Goal: Transaction & Acquisition: Download file/media

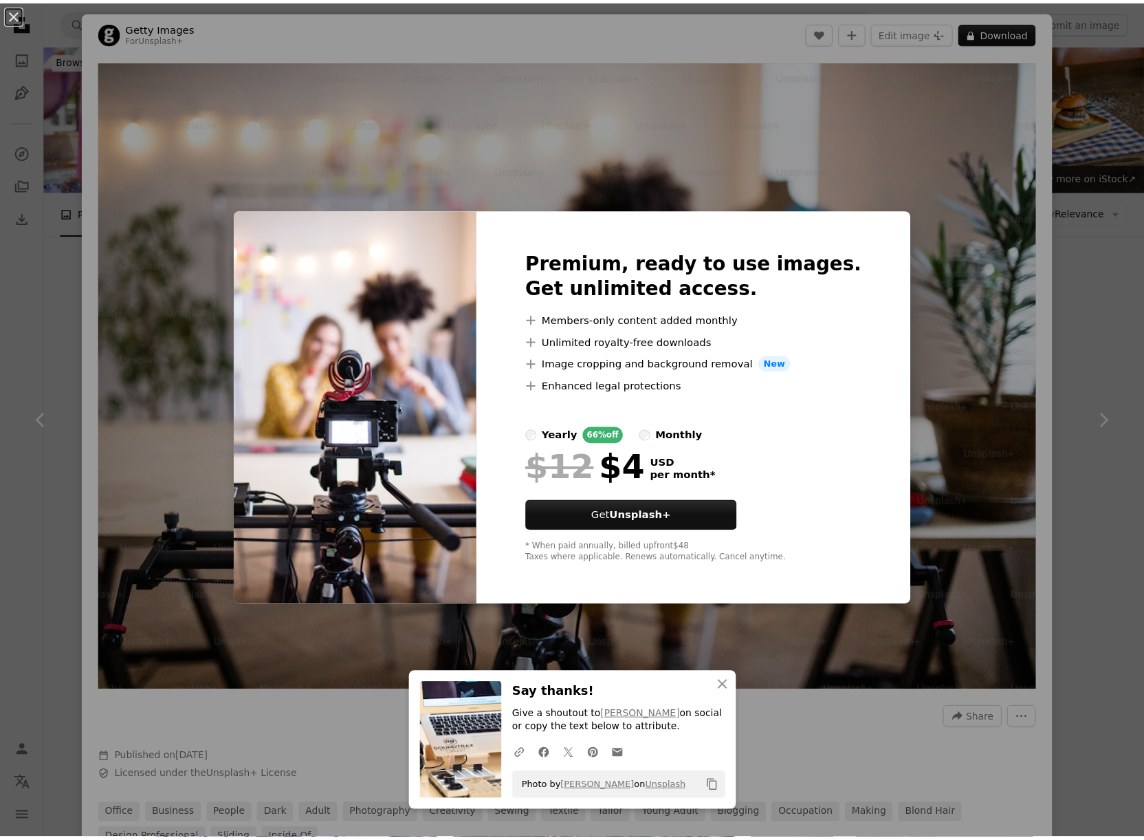
scroll to position [138, 0]
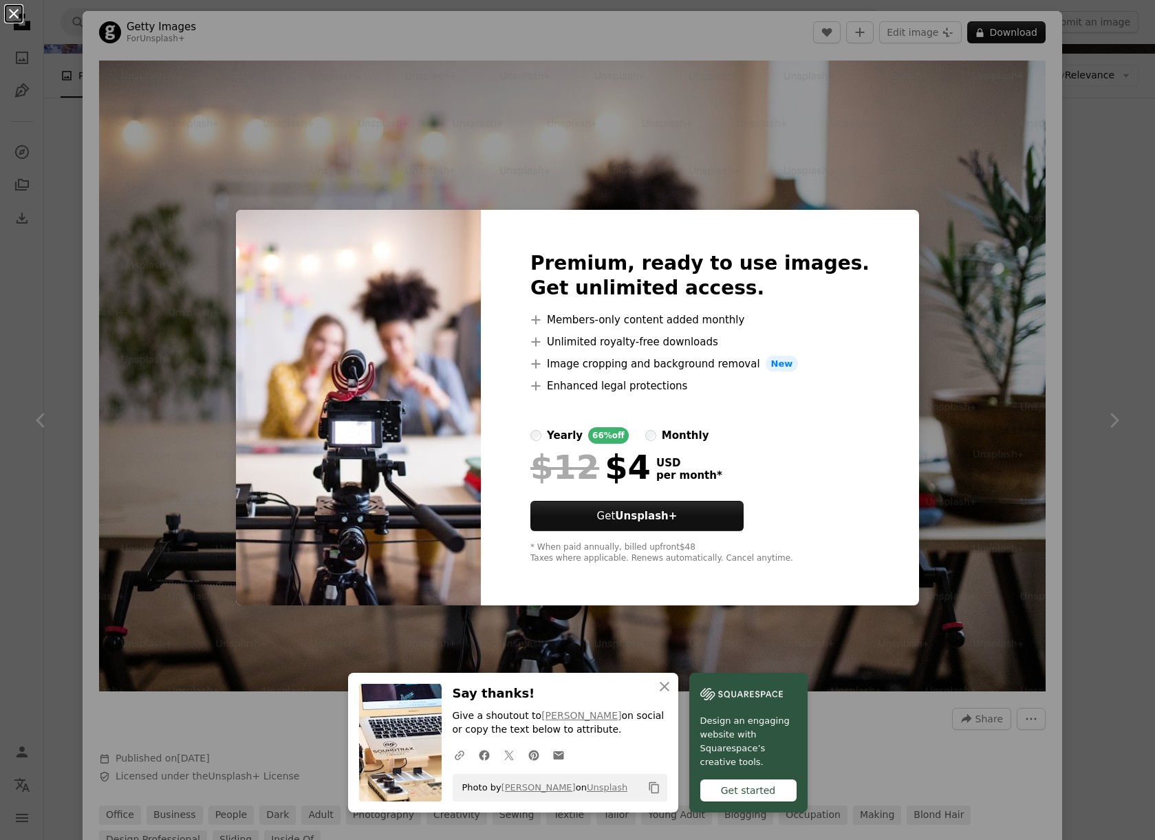
click at [6, 14] on button "An X shape" at bounding box center [14, 14] width 17 height 17
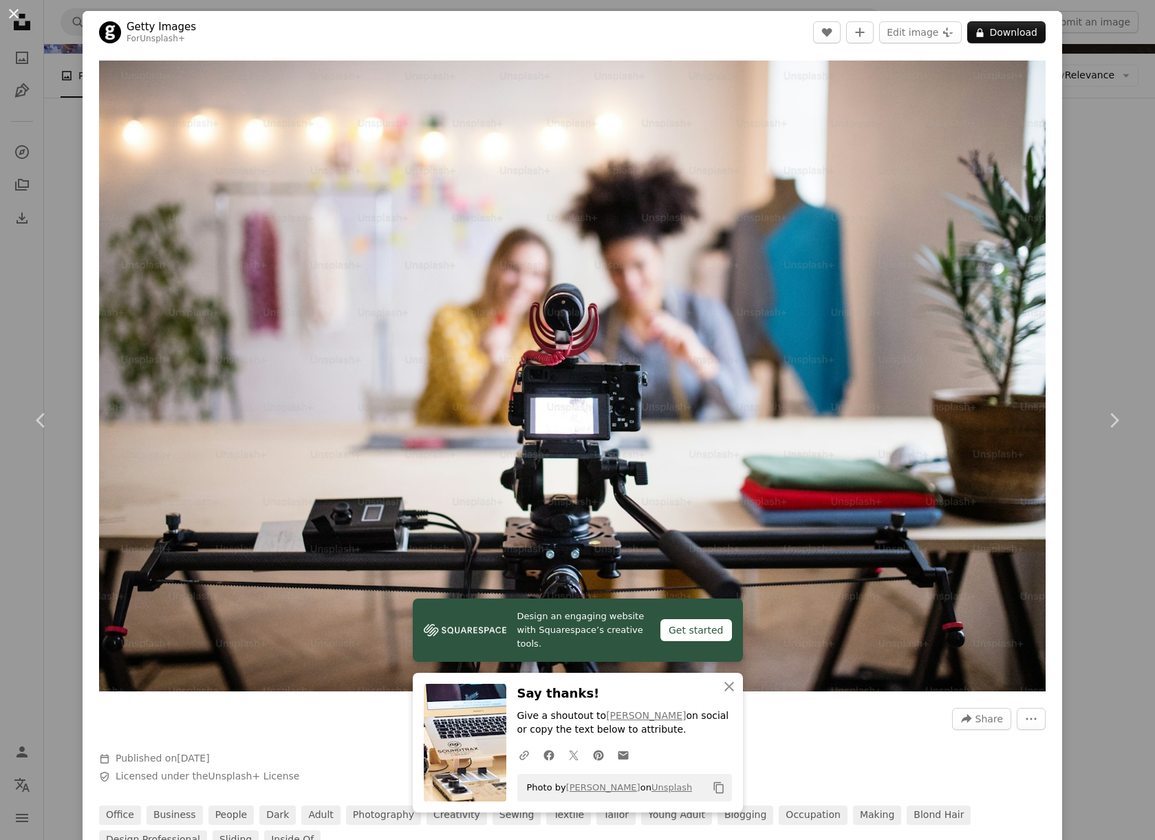
click at [12, 12] on button "An X shape" at bounding box center [14, 14] width 17 height 17
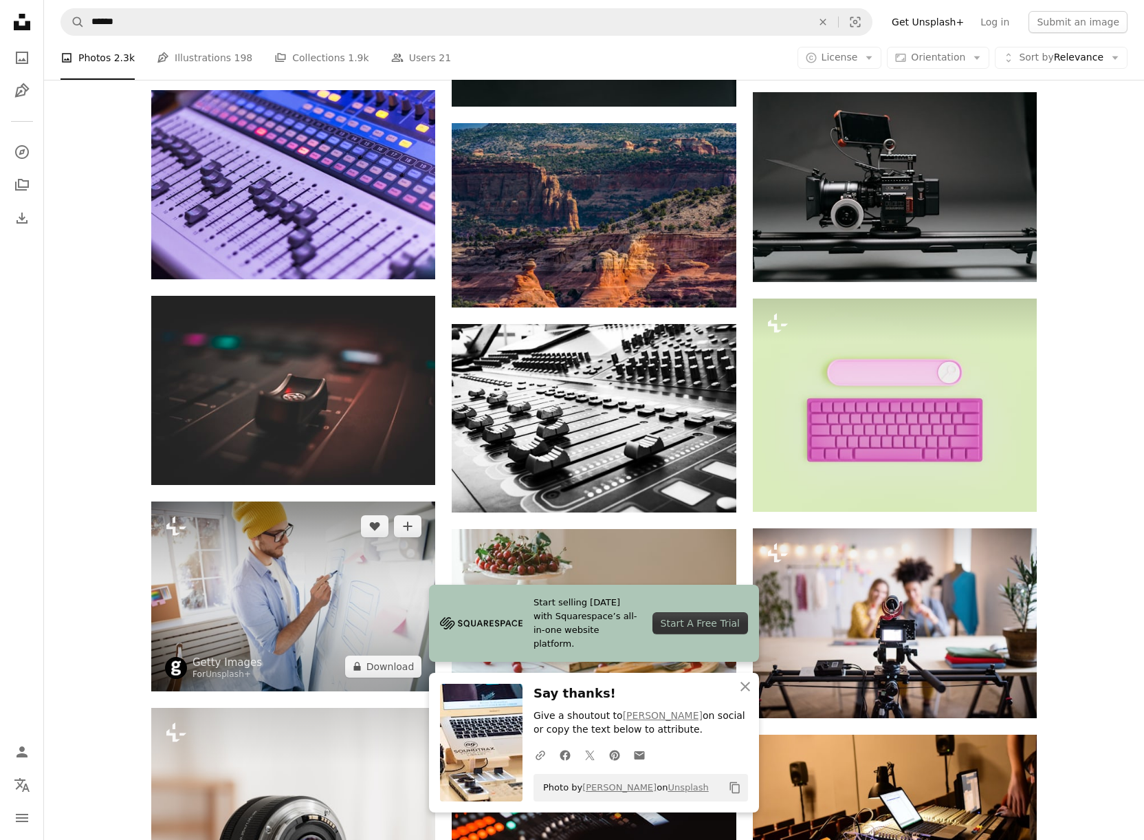
scroll to position [642, 0]
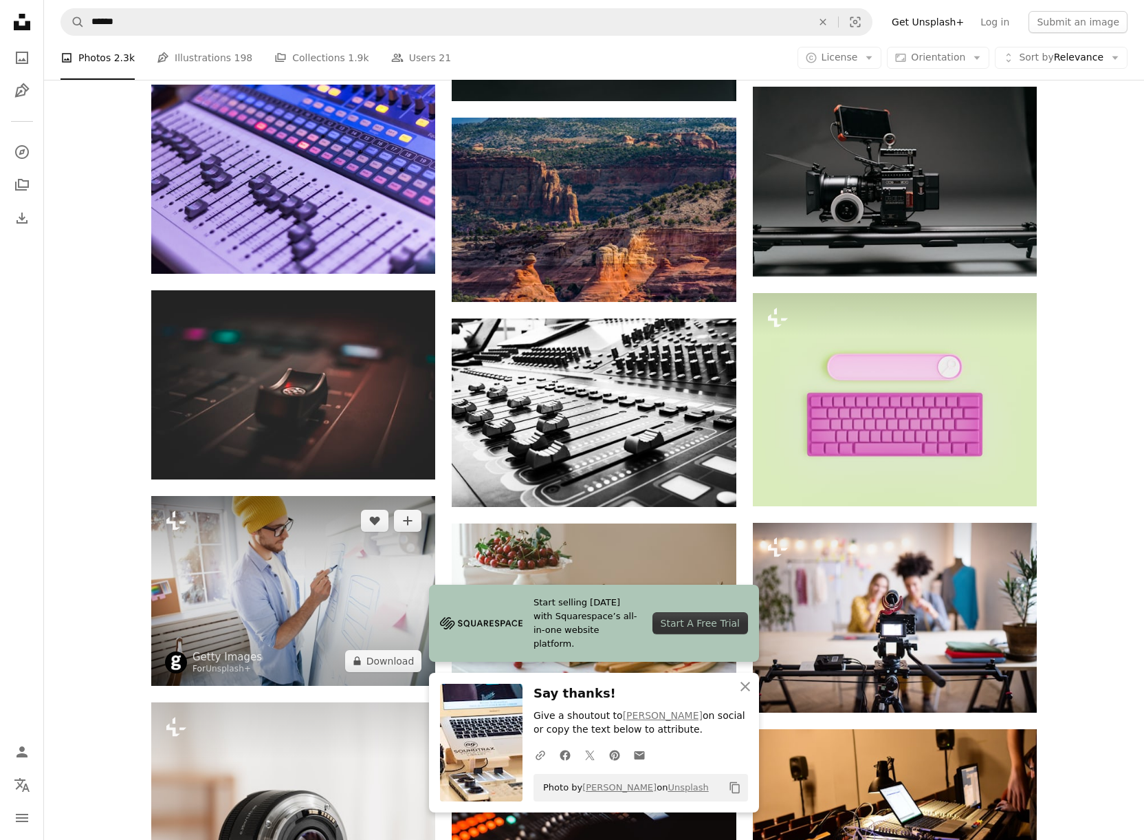
click at [305, 496] on img at bounding box center [293, 590] width 284 height 189
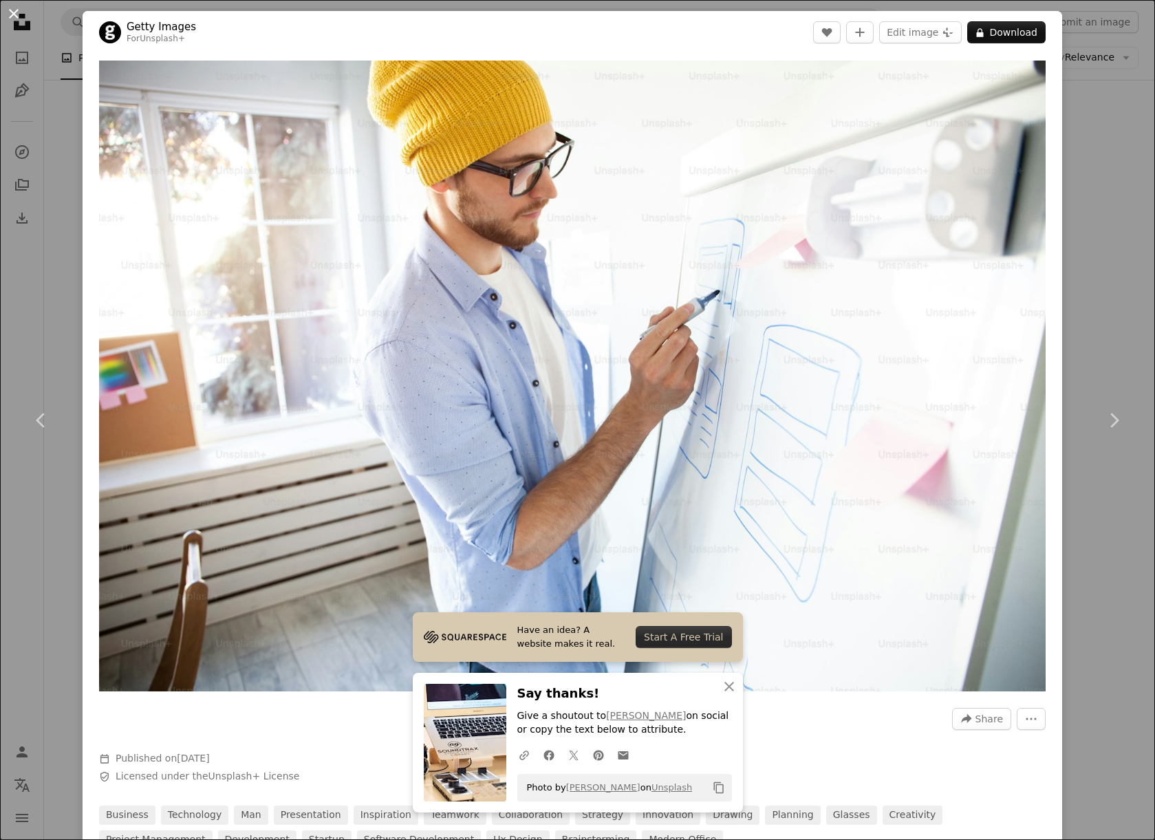
click at [15, 17] on button "An X shape" at bounding box center [14, 14] width 17 height 17
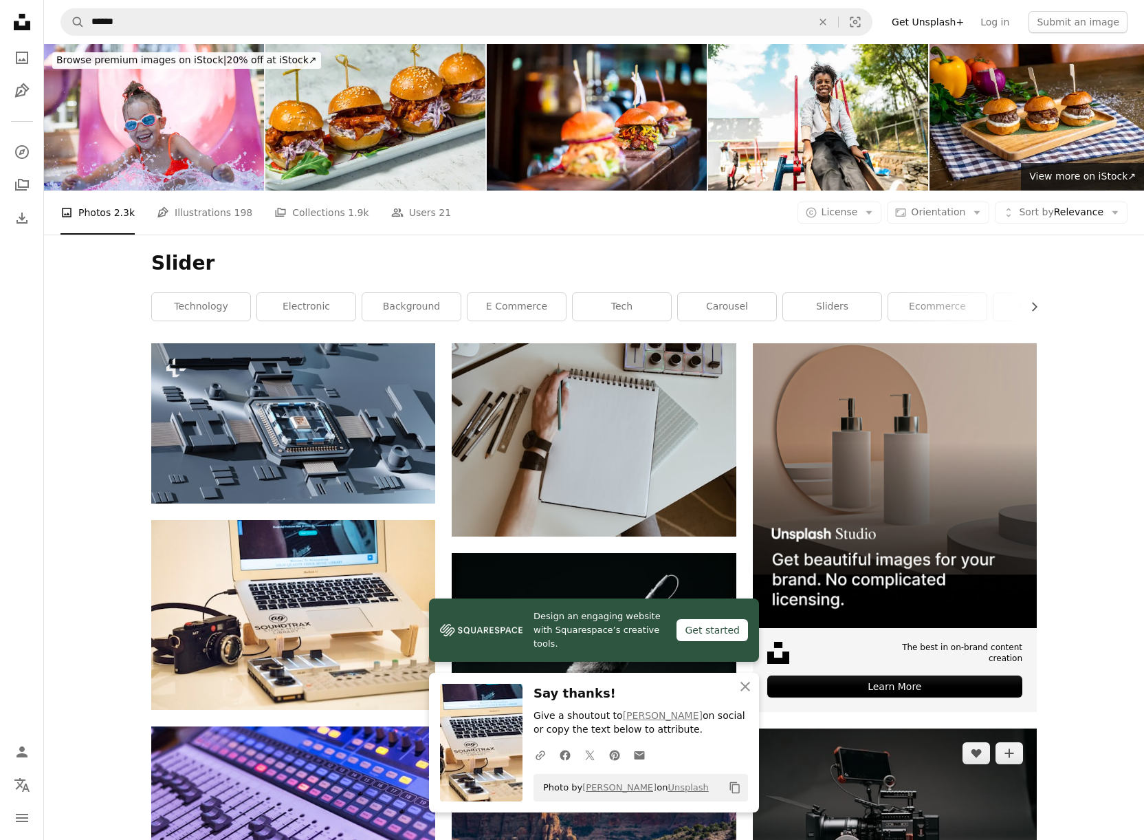
click at [976, 728] on img at bounding box center [895, 823] width 284 height 190
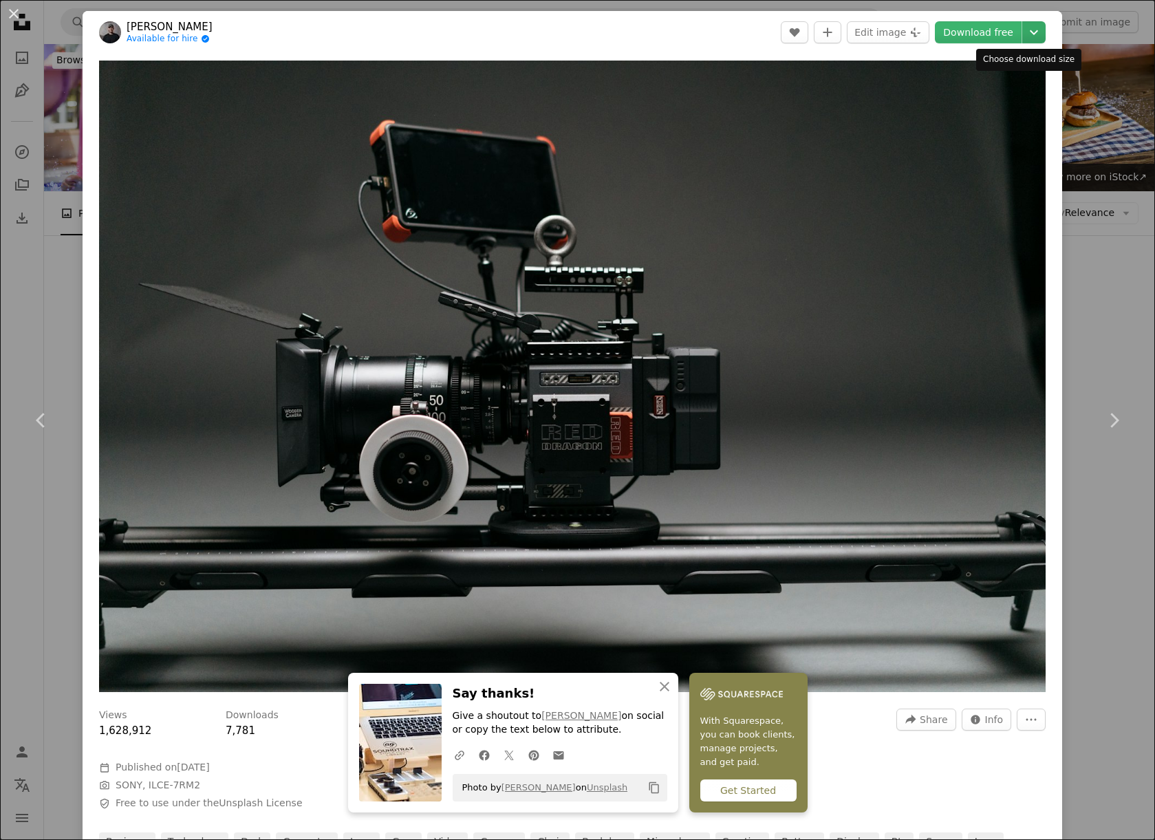
click at [1030, 36] on icon "Chevron down" at bounding box center [1034, 32] width 22 height 17
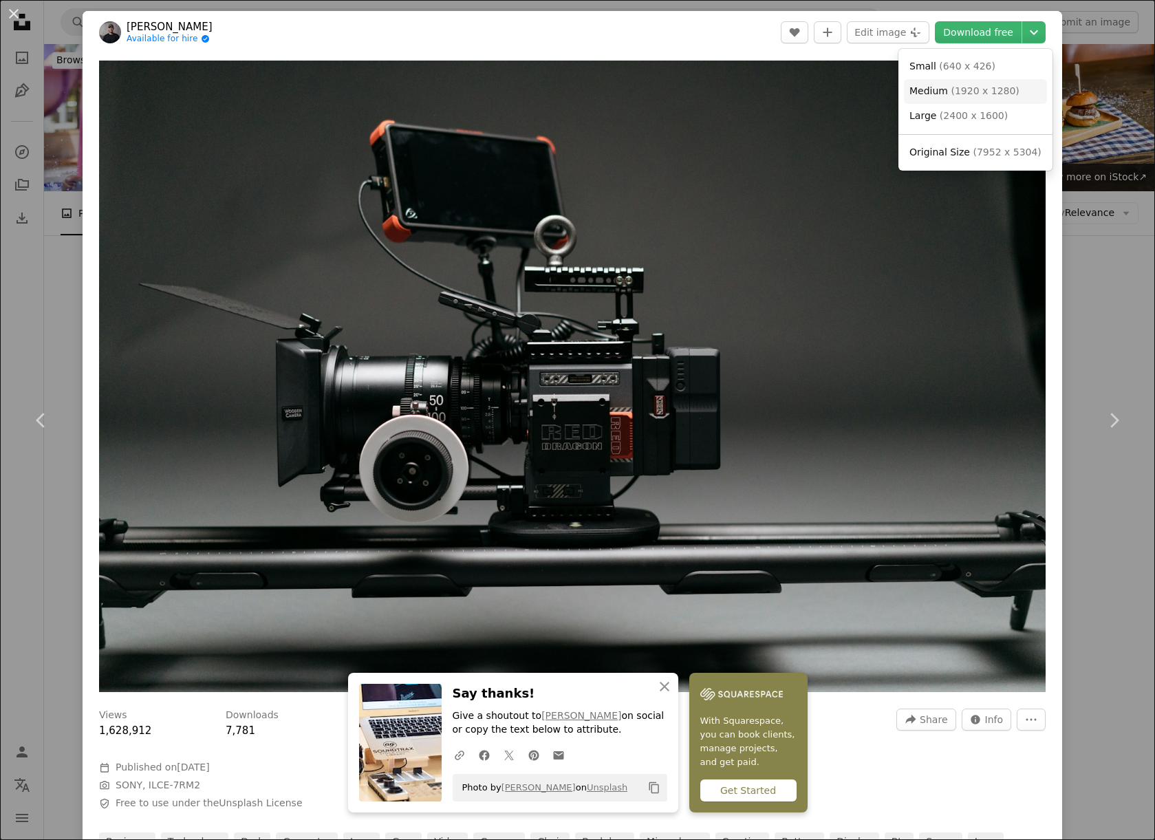
click at [1001, 87] on span "( 1920 x 1280 )" at bounding box center [985, 90] width 68 height 11
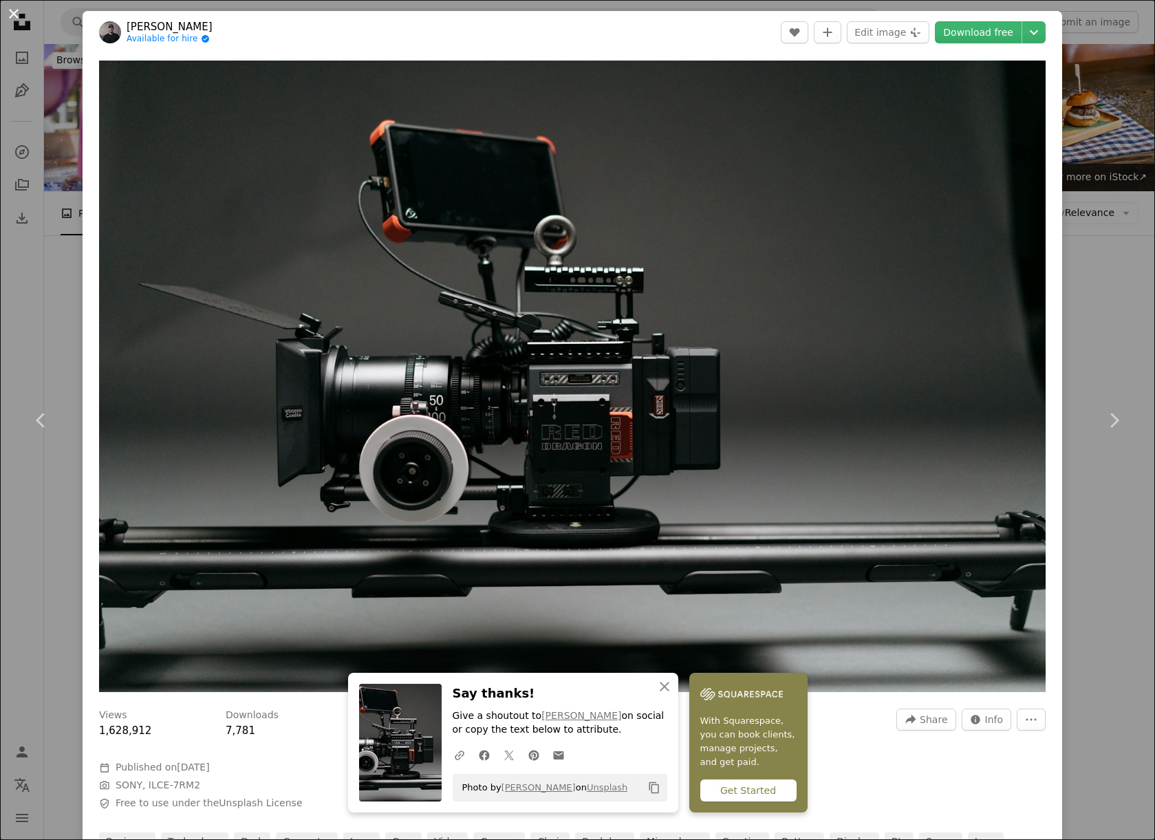
click at [15, 13] on button "An X shape" at bounding box center [14, 14] width 17 height 17
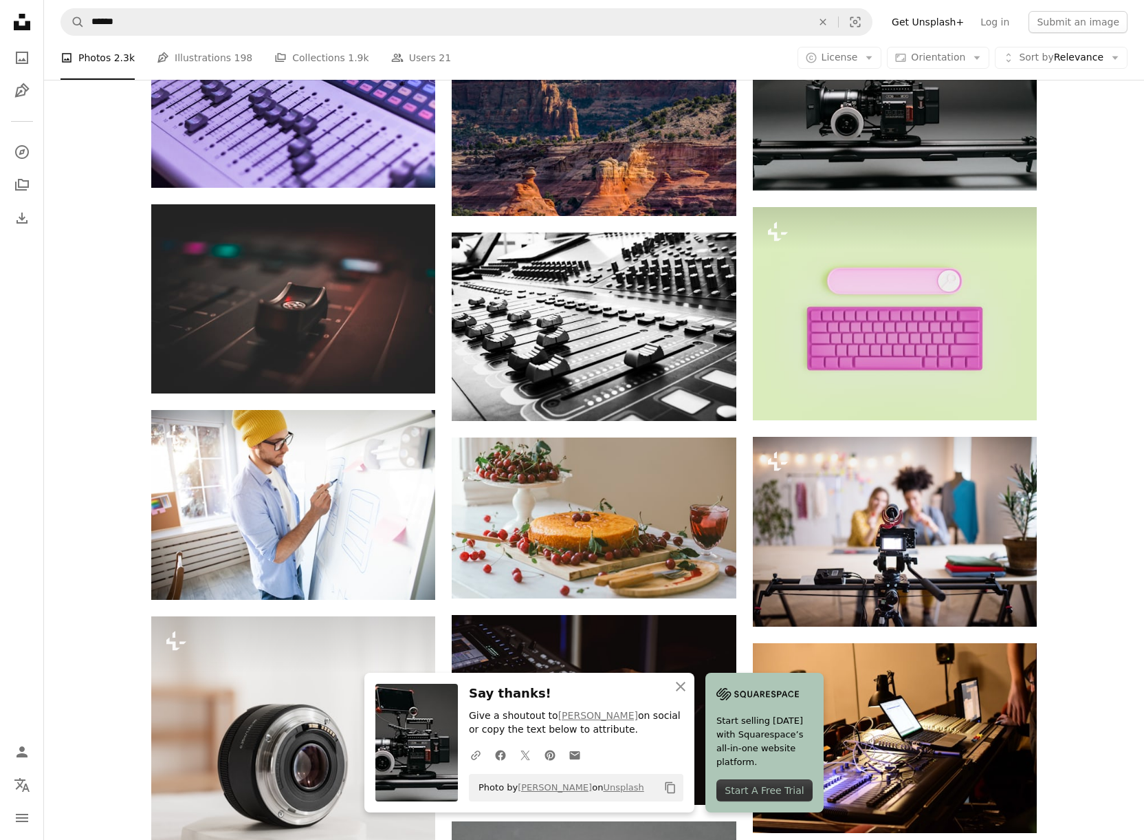
scroll to position [734, 0]
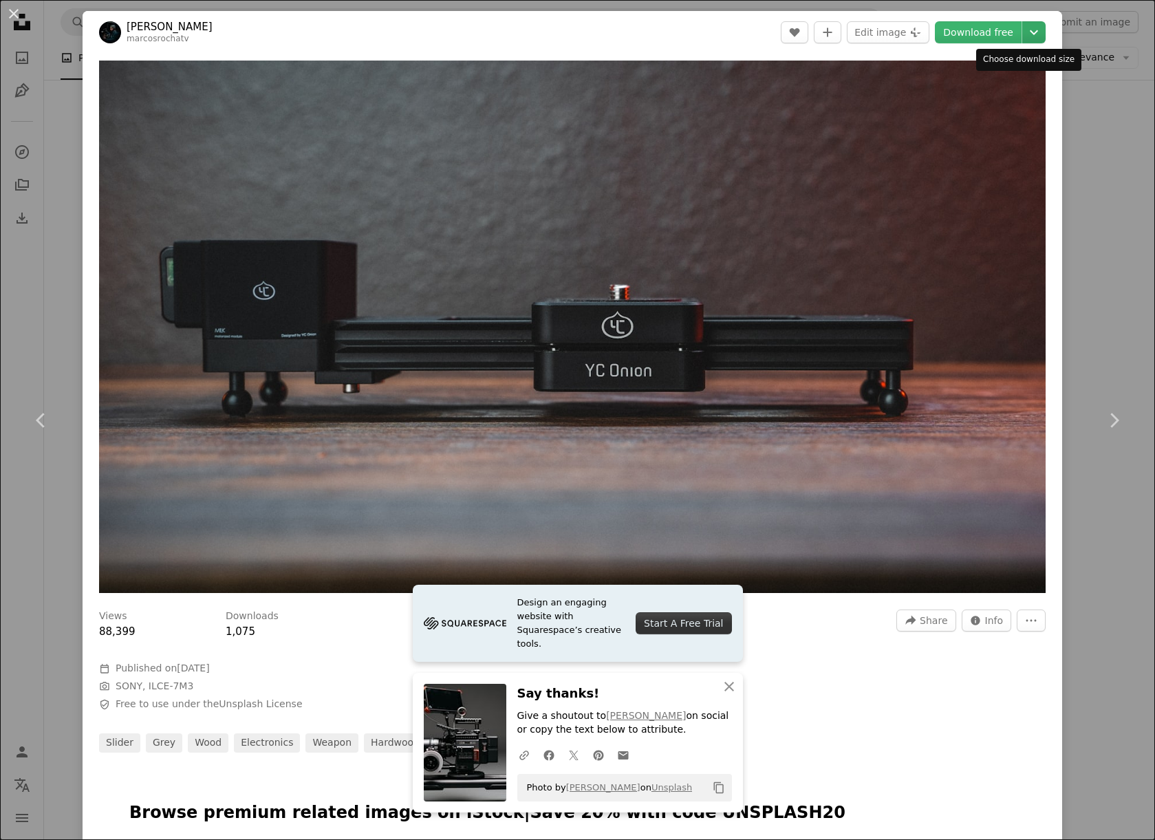
click at [1023, 28] on icon "Chevron down" at bounding box center [1034, 32] width 22 height 17
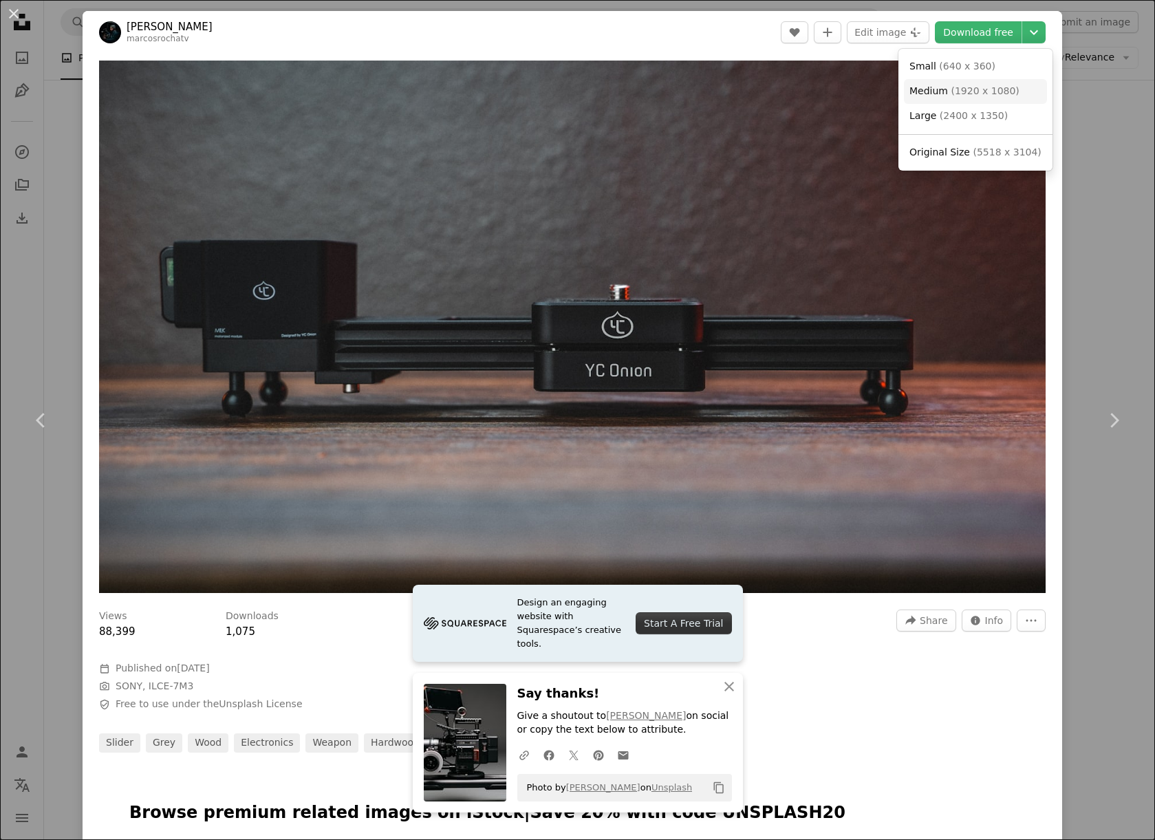
click at [983, 90] on span "( 1920 x 1080 )" at bounding box center [985, 90] width 68 height 11
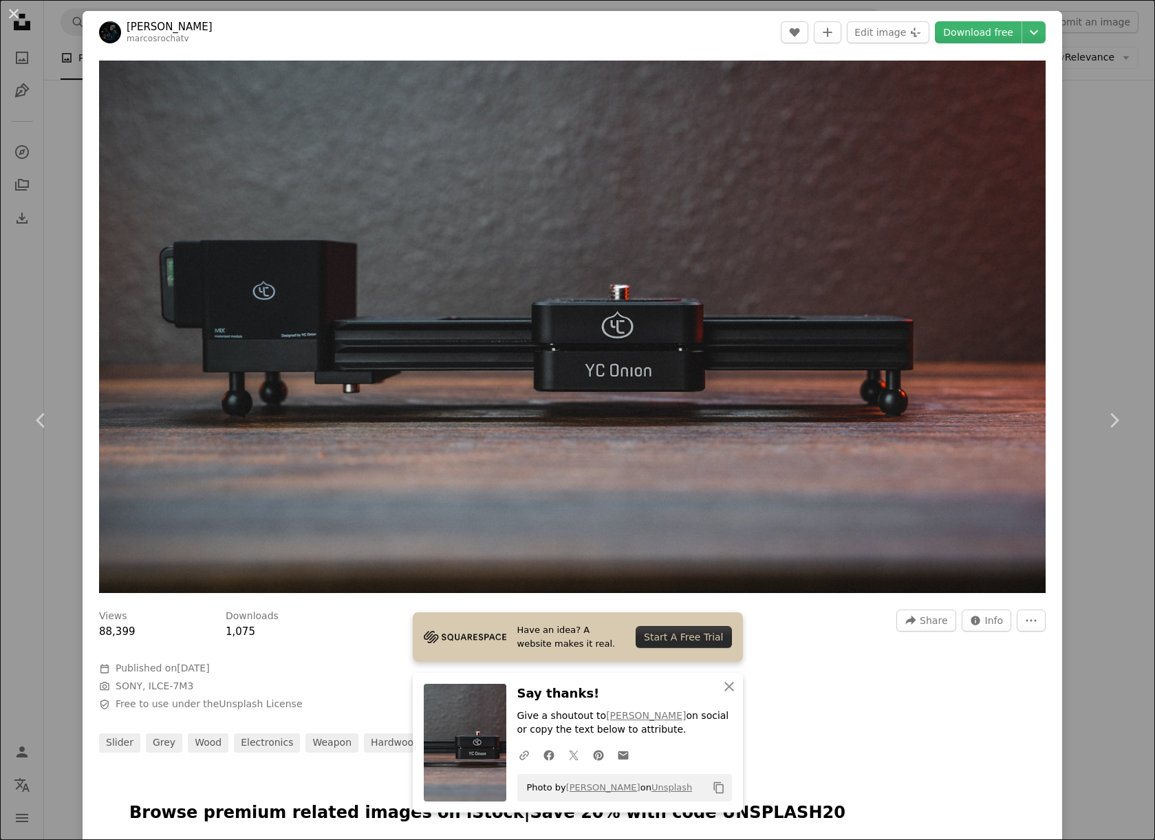
click at [14, 17] on button "An X shape" at bounding box center [14, 14] width 17 height 17
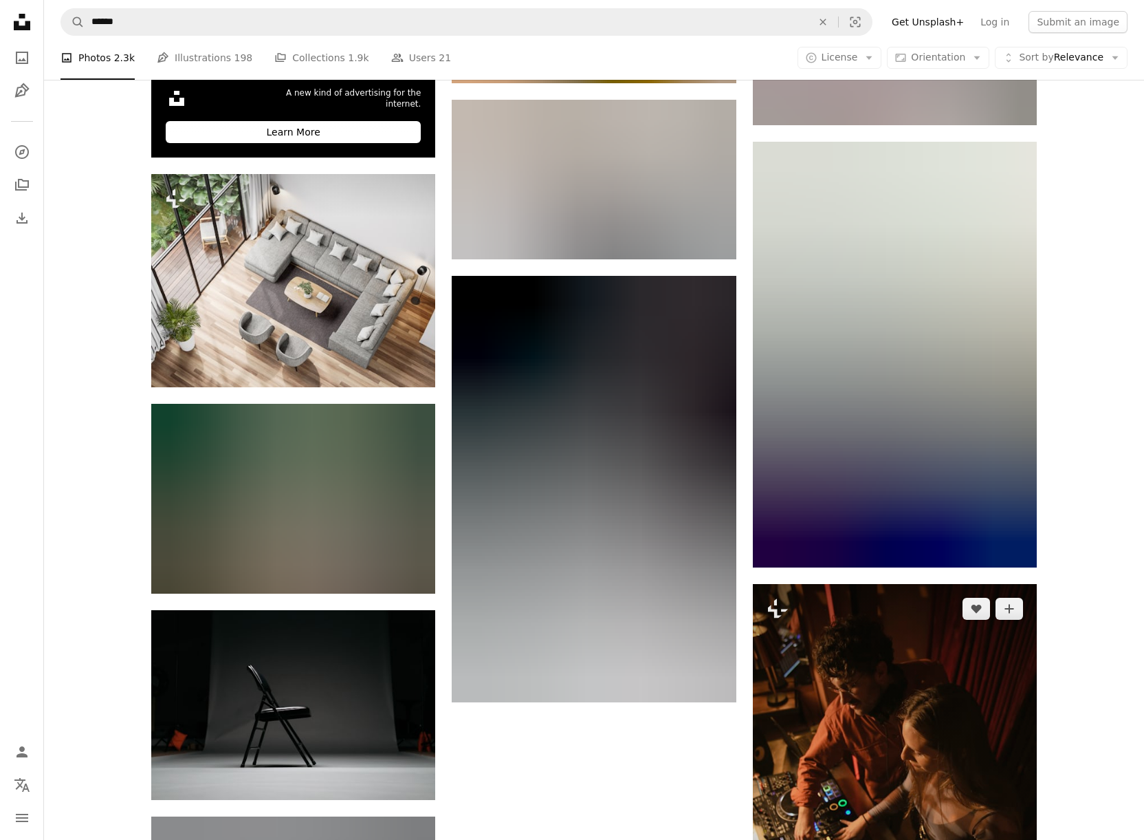
scroll to position [2679, 0]
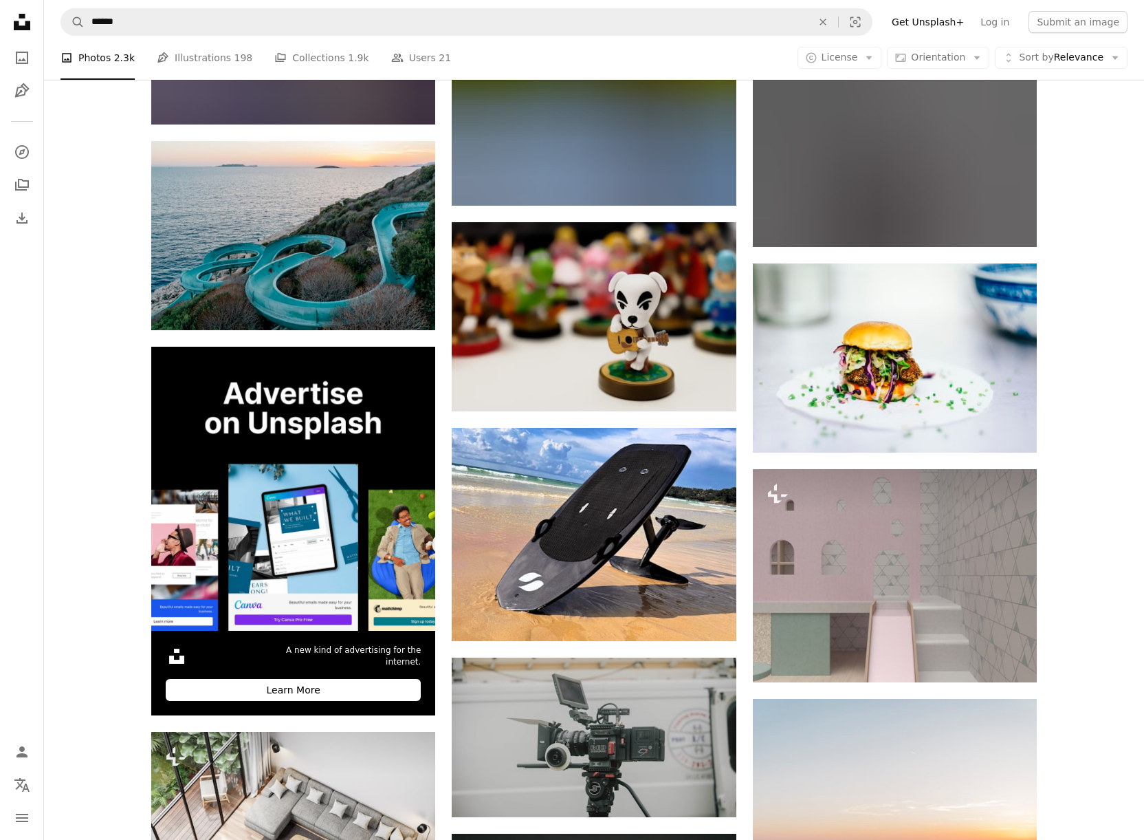
scroll to position [2083, 0]
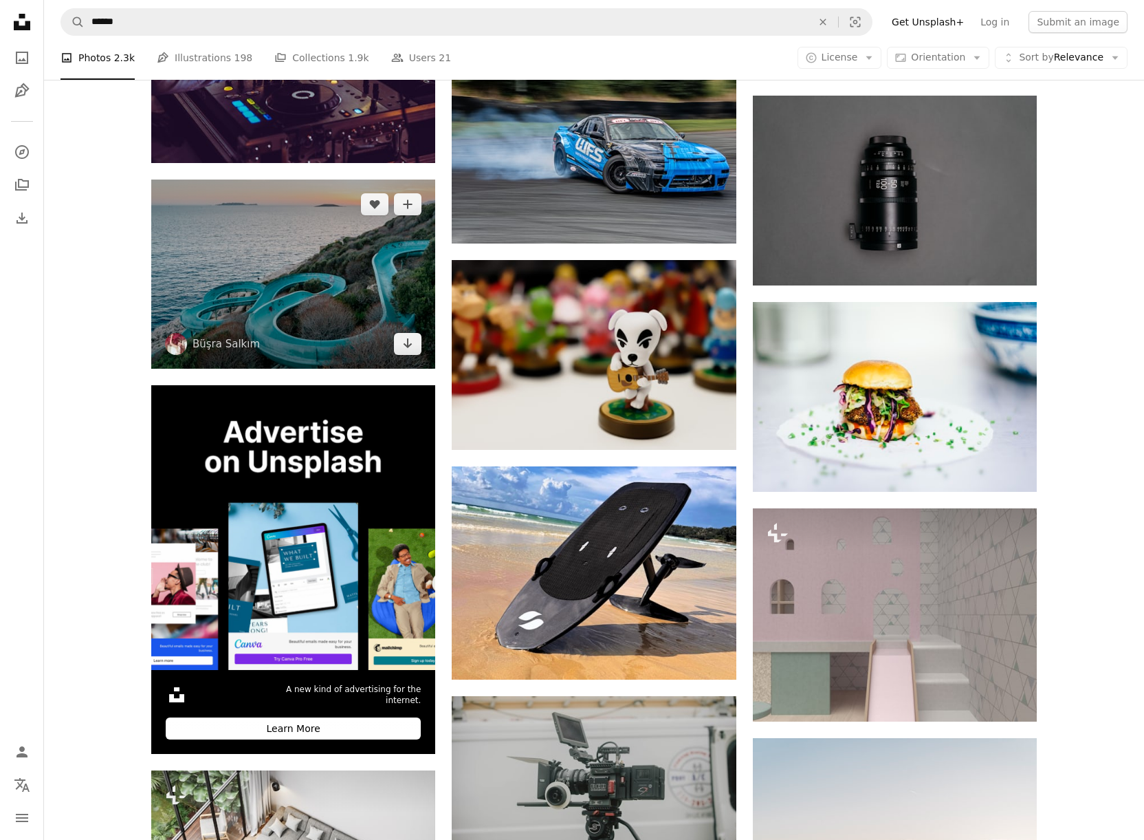
click at [276, 180] on img at bounding box center [293, 274] width 284 height 189
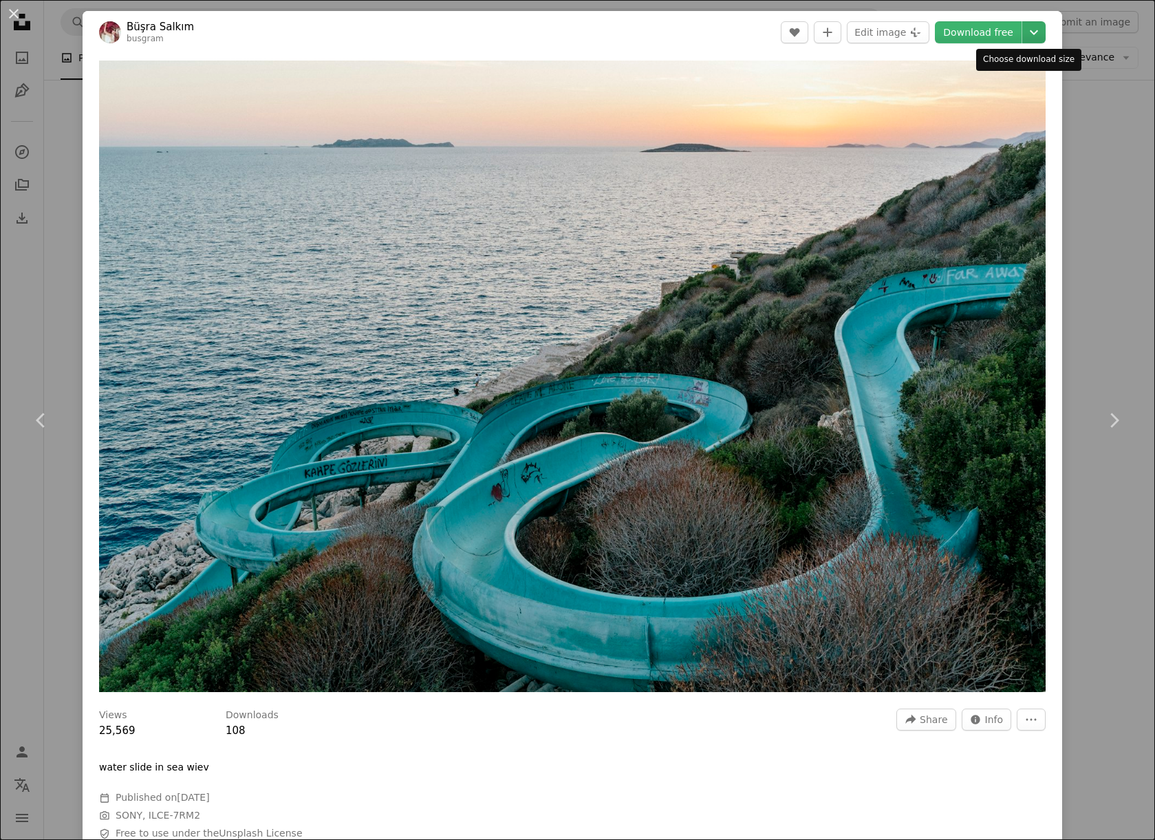
click at [1030, 32] on icon "Choose download size" at bounding box center [1034, 32] width 8 height 5
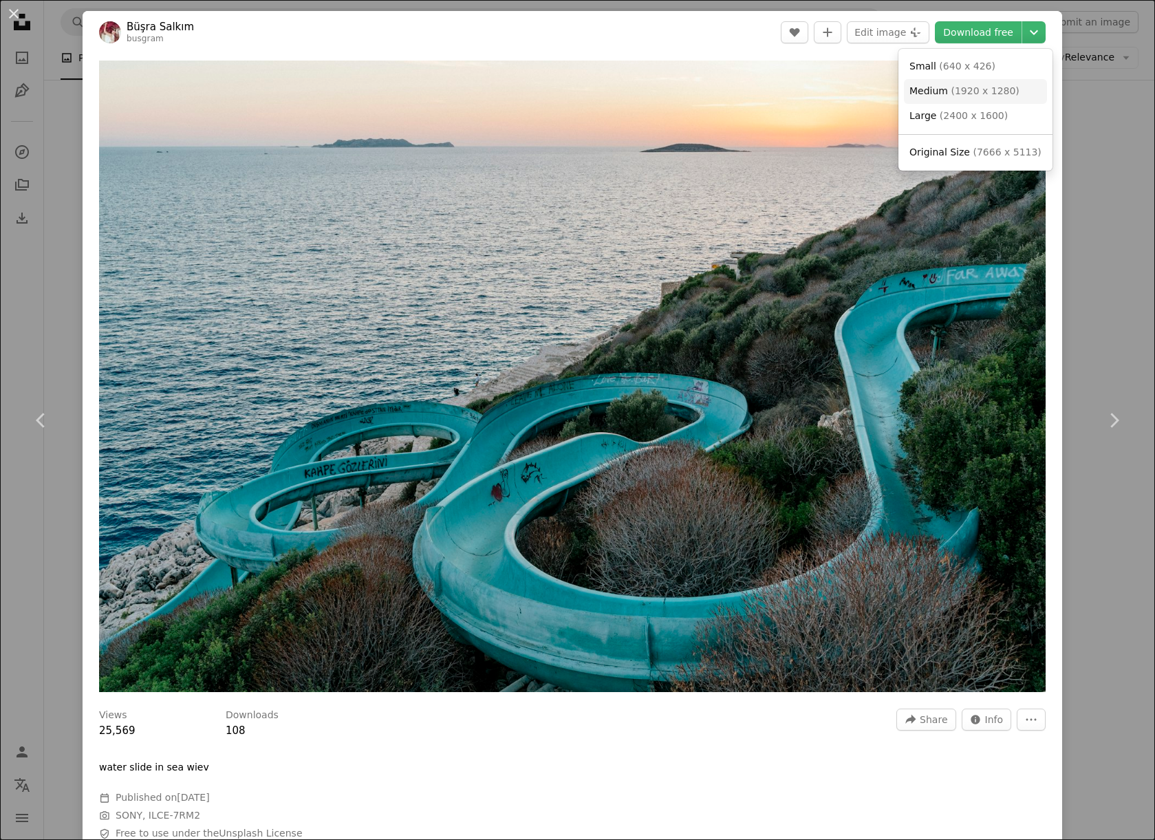
click at [964, 89] on span "( 1920 x 1280 )" at bounding box center [985, 90] width 68 height 11
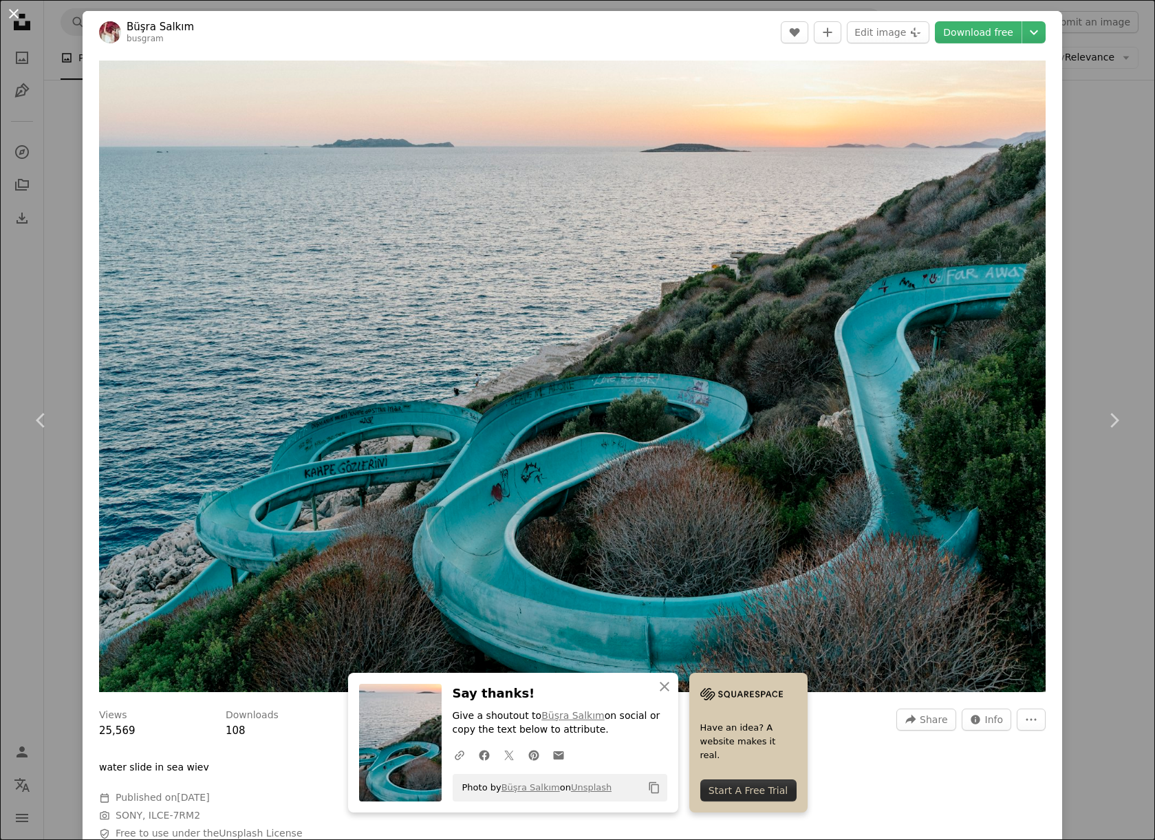
click at [6, 8] on button "An X shape" at bounding box center [14, 14] width 17 height 17
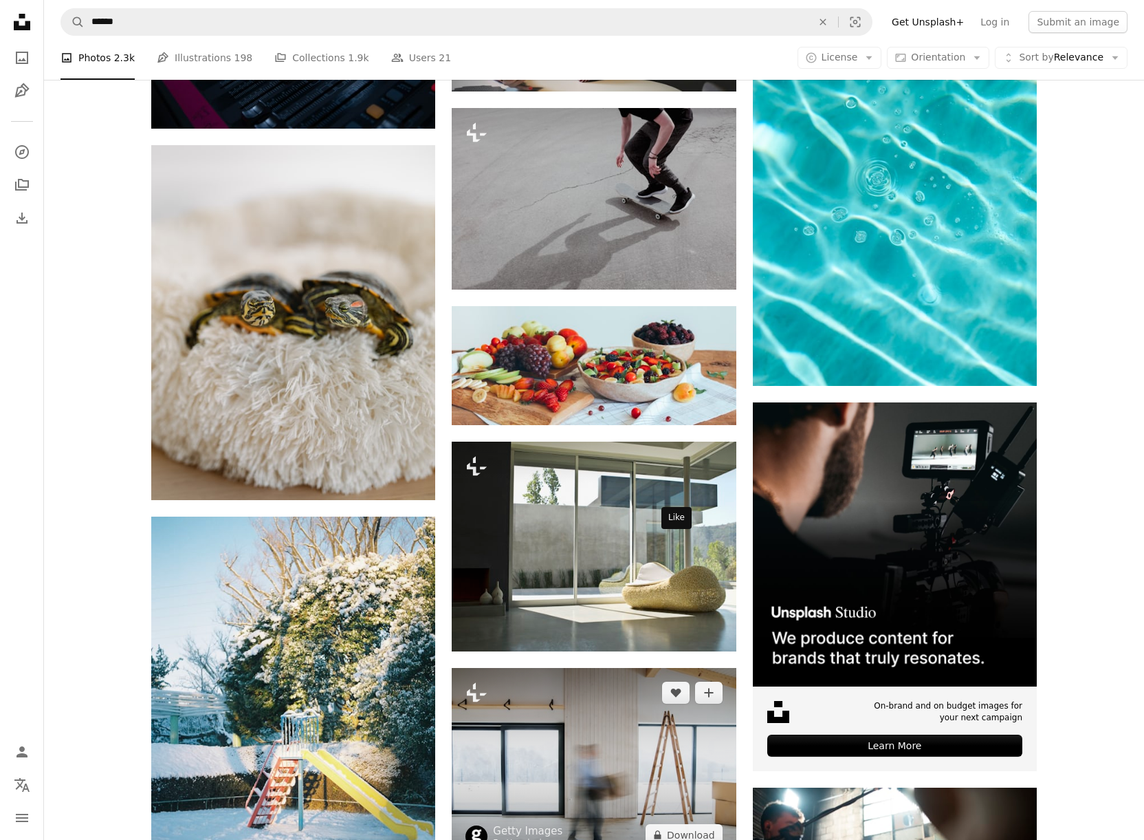
scroll to position [4788, 0]
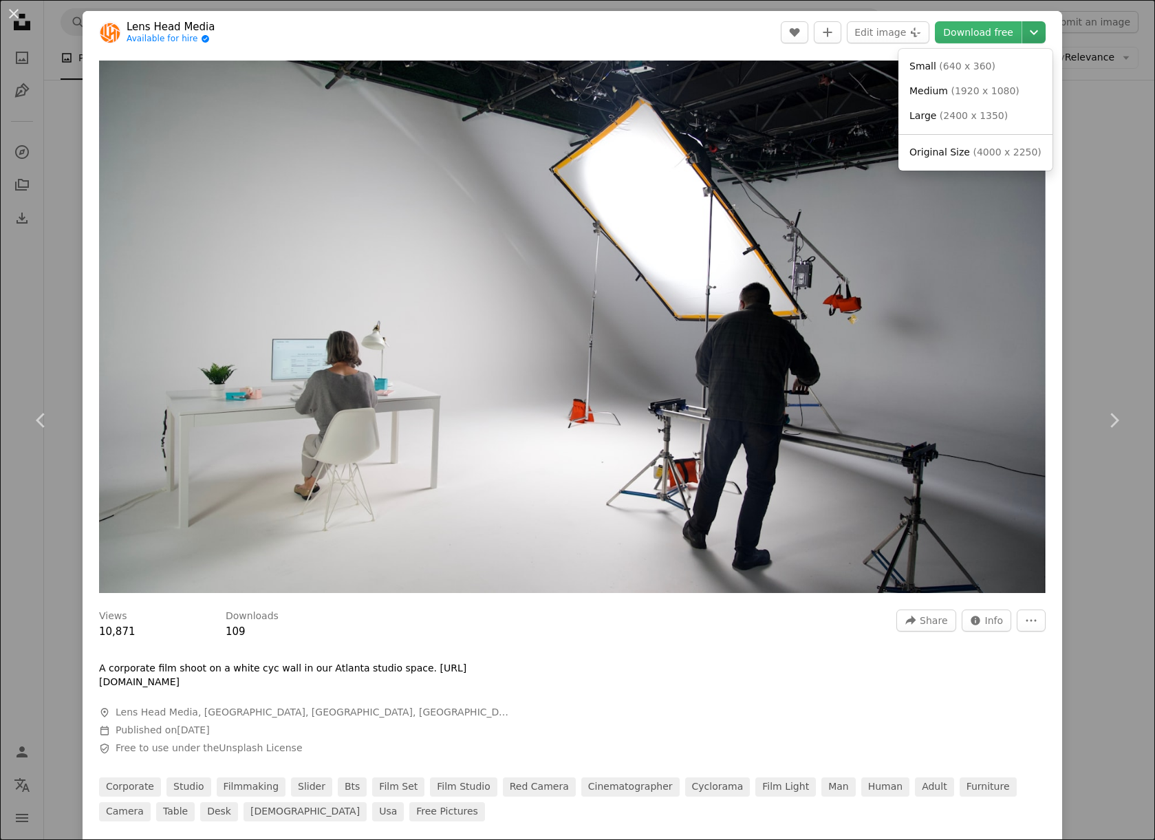
click at [1025, 31] on icon "Chevron down" at bounding box center [1034, 32] width 22 height 17
click at [988, 89] on span "( 1920 x 1080 )" at bounding box center [985, 90] width 68 height 11
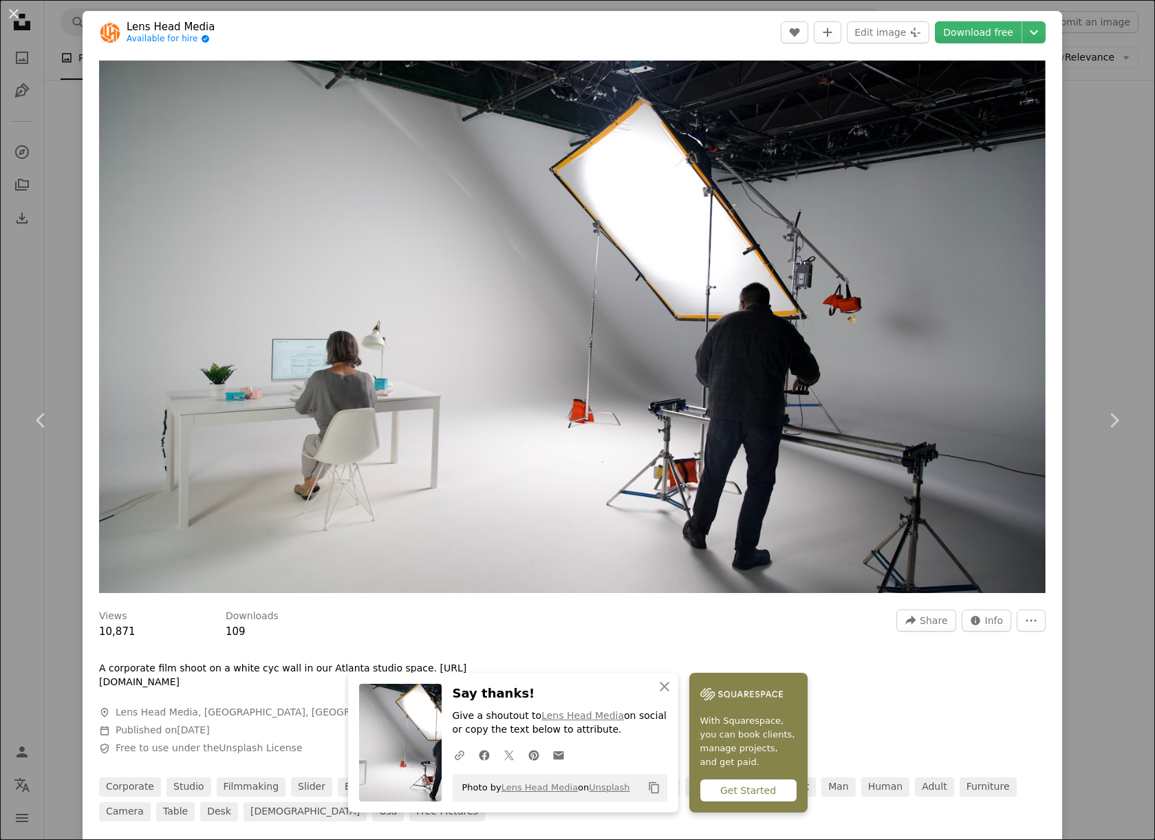
drag, startPoint x: 14, startPoint y: 15, endPoint x: 67, endPoint y: 177, distance: 170.7
click at [14, 15] on button "An X shape" at bounding box center [14, 14] width 17 height 17
